Goal: Task Accomplishment & Management: Complete application form

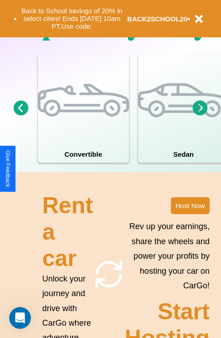
scroll to position [709, 0]
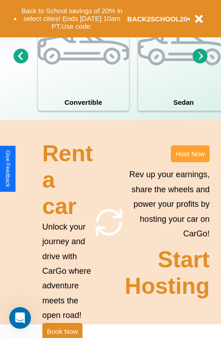
click at [190, 162] on button "Host Now" at bounding box center [190, 153] width 39 height 17
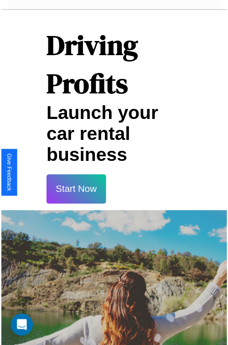
scroll to position [16, 0]
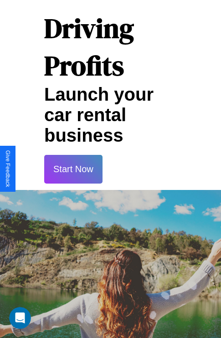
click at [73, 169] on button "Start Now" at bounding box center [73, 169] width 58 height 29
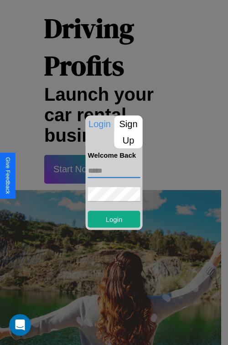
click at [114, 170] on input "text" at bounding box center [114, 170] width 52 height 15
type input "**********"
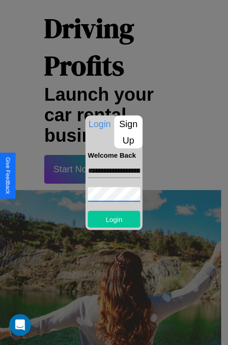
click at [114, 218] on button "Login" at bounding box center [114, 218] width 52 height 17
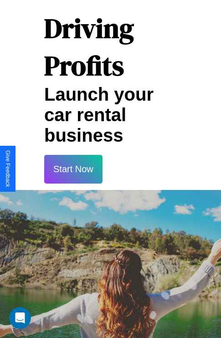
scroll to position [17, 0]
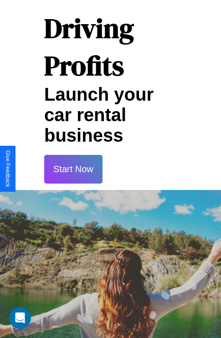
click at [73, 169] on button "Start Now" at bounding box center [73, 169] width 58 height 29
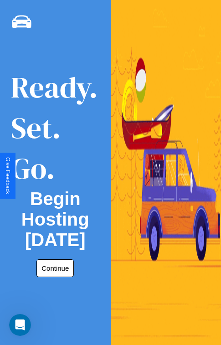
click at [53, 268] on button "Continue" at bounding box center [54, 268] width 37 height 18
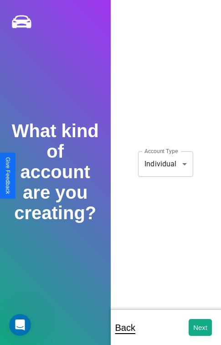
click at [165, 163] on body "**********" at bounding box center [110, 178] width 221 height 357
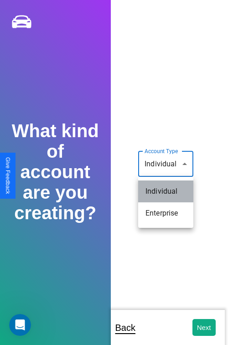
click at [165, 191] on li "Individual" at bounding box center [165, 191] width 55 height 22
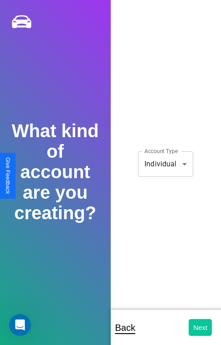
click at [200, 327] on button "Next" at bounding box center [199, 327] width 23 height 17
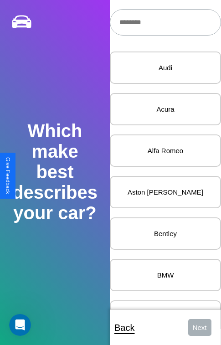
click at [162, 22] on input "text" at bounding box center [165, 22] width 111 height 26
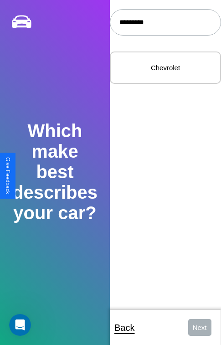
type input "*********"
click at [158, 68] on p "Chevrolet" at bounding box center [165, 67] width 91 height 12
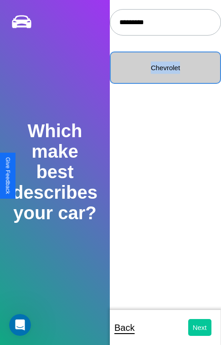
click at [193, 327] on button "Next" at bounding box center [199, 327] width 23 height 17
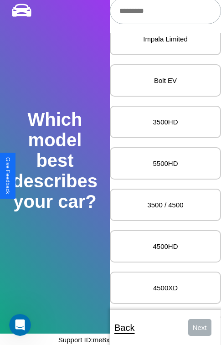
scroll to position [2914, 0]
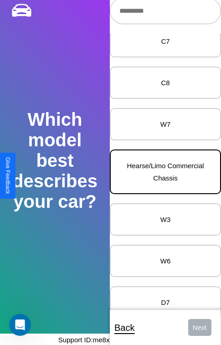
click at [158, 172] on p "Hearse/Limo Commercial Chassis" at bounding box center [165, 171] width 91 height 25
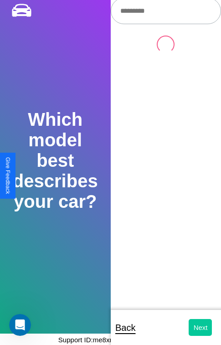
scroll to position [0, 0]
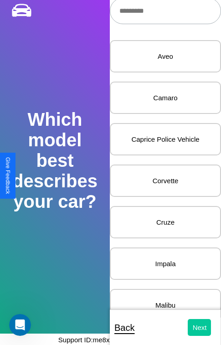
click at [193, 327] on button "Next" at bounding box center [199, 327] width 23 height 17
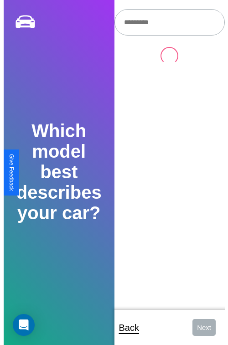
scroll to position [11, 0]
